Goal: Task Accomplishment & Management: Manage account settings

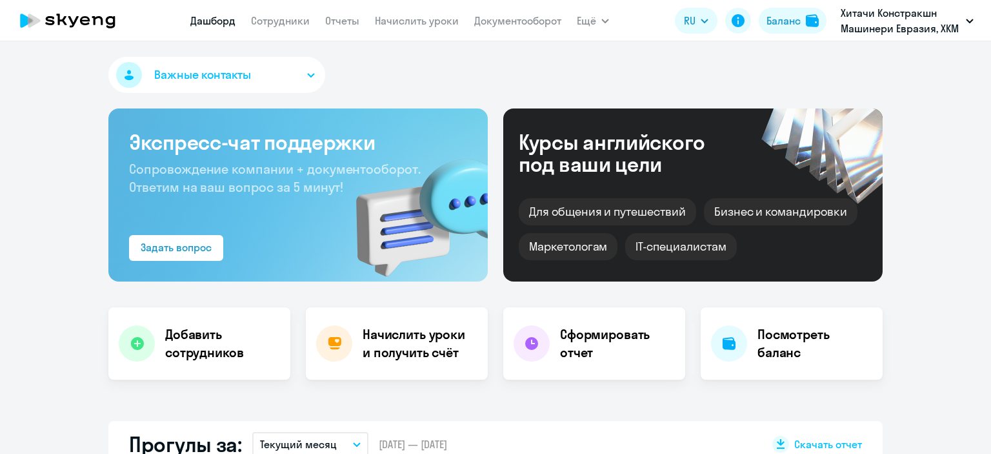
select select "30"
click at [439, 26] on link "Начислить уроки" at bounding box center [417, 20] width 84 height 13
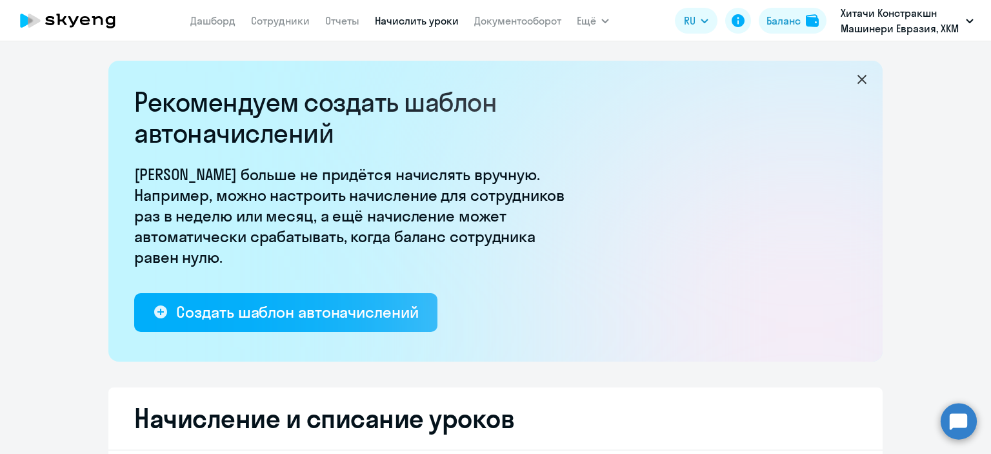
select select "10"
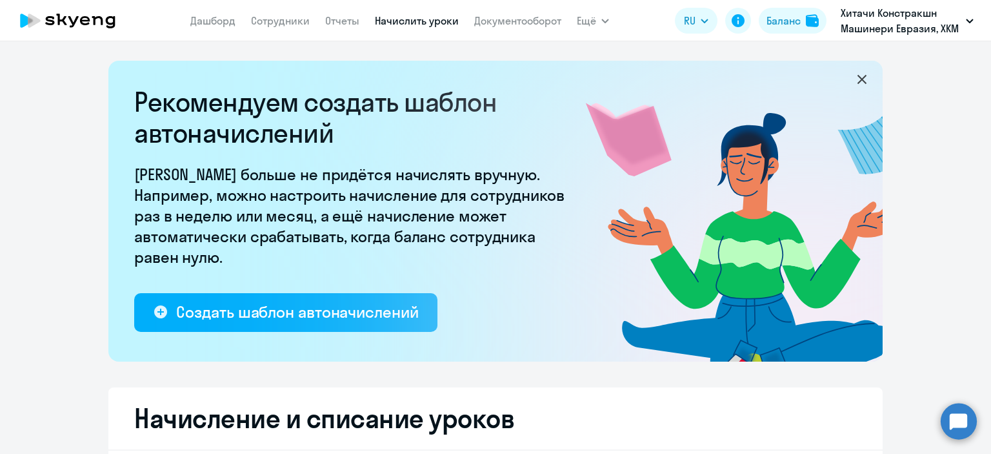
scroll to position [194, 0]
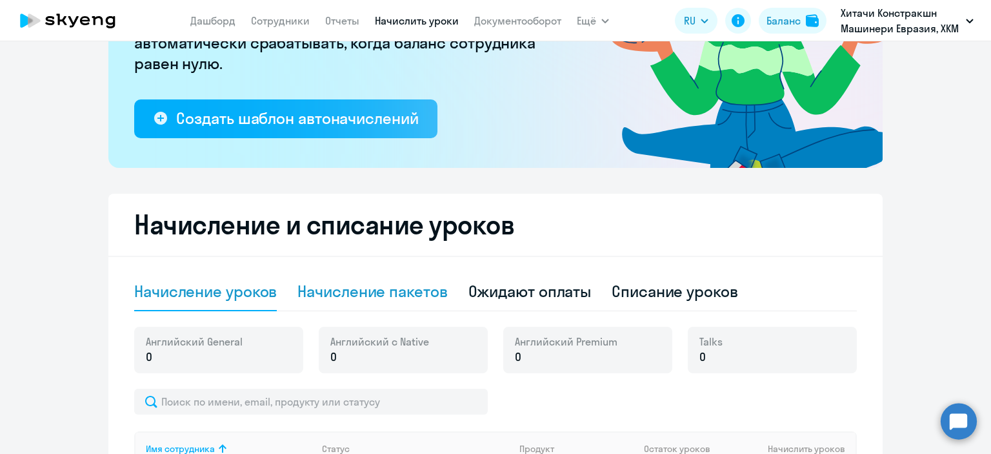
click at [428, 297] on div "Начисление пакетов" at bounding box center [372, 291] width 150 height 21
select select "10"
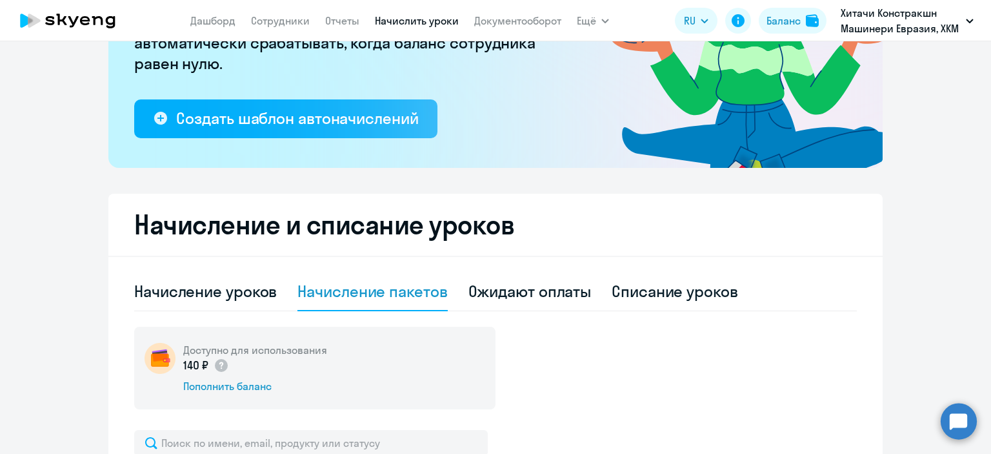
scroll to position [129, 0]
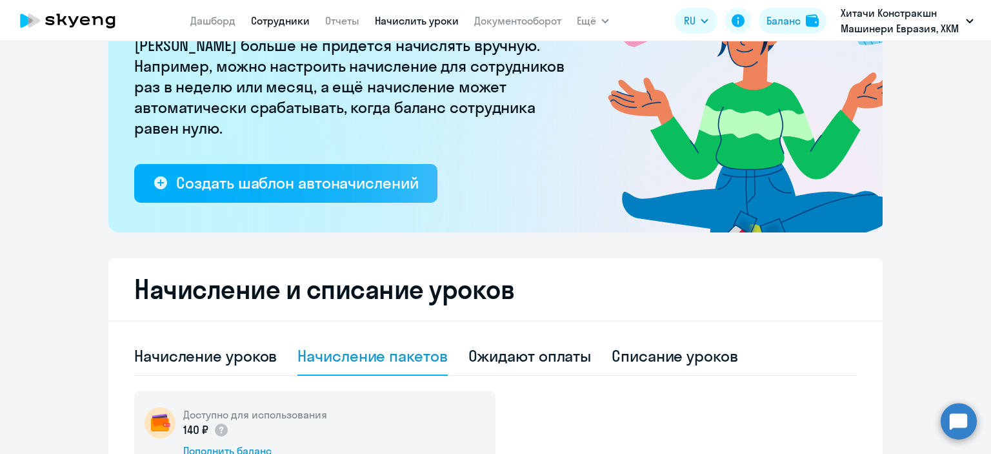
click at [274, 14] on link "Сотрудники" at bounding box center [280, 20] width 59 height 13
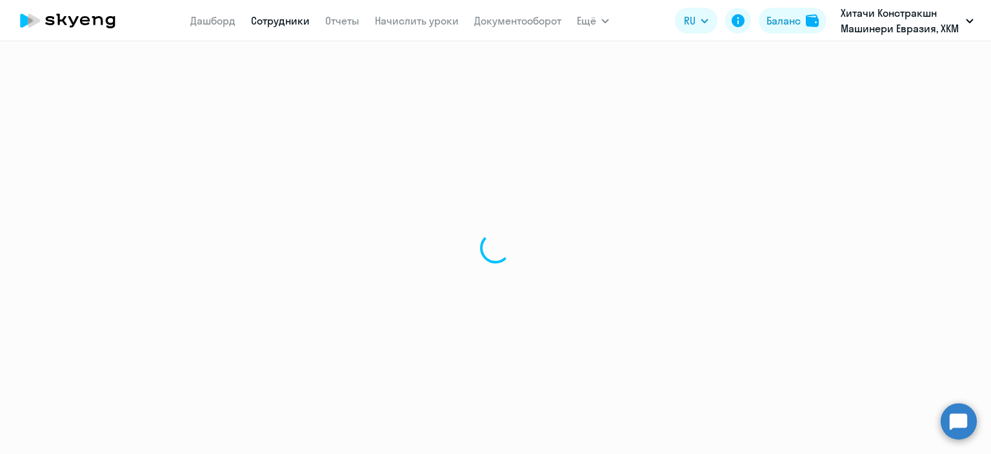
select select "30"
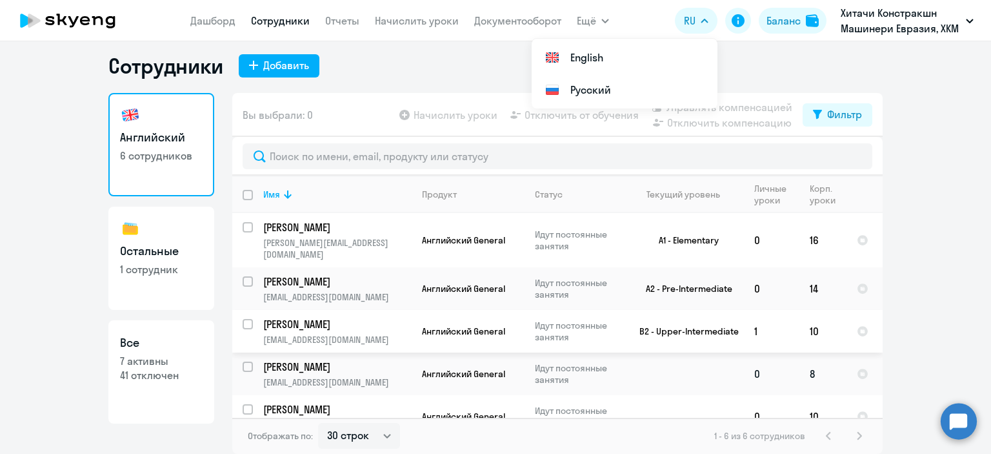
scroll to position [52, 0]
